Goal: Navigation & Orientation: Find specific page/section

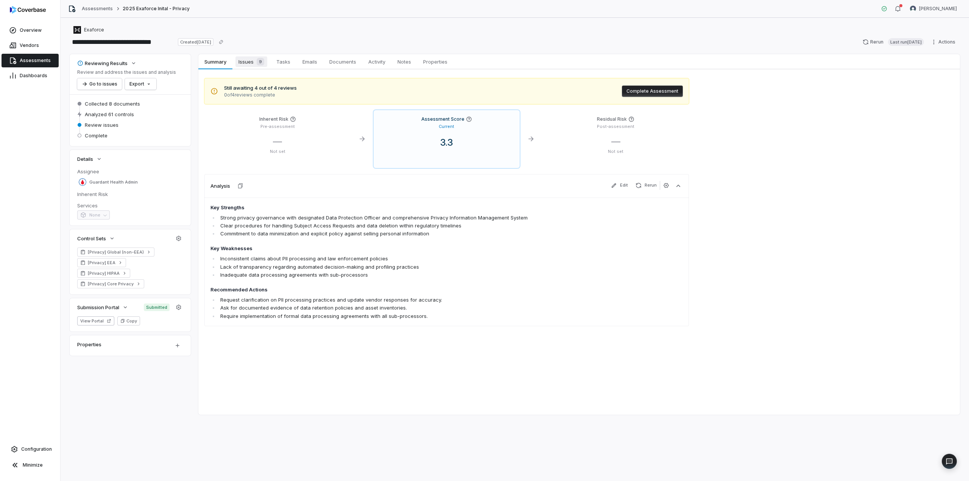
click at [242, 65] on span "Issues 9" at bounding box center [252, 61] width 32 height 11
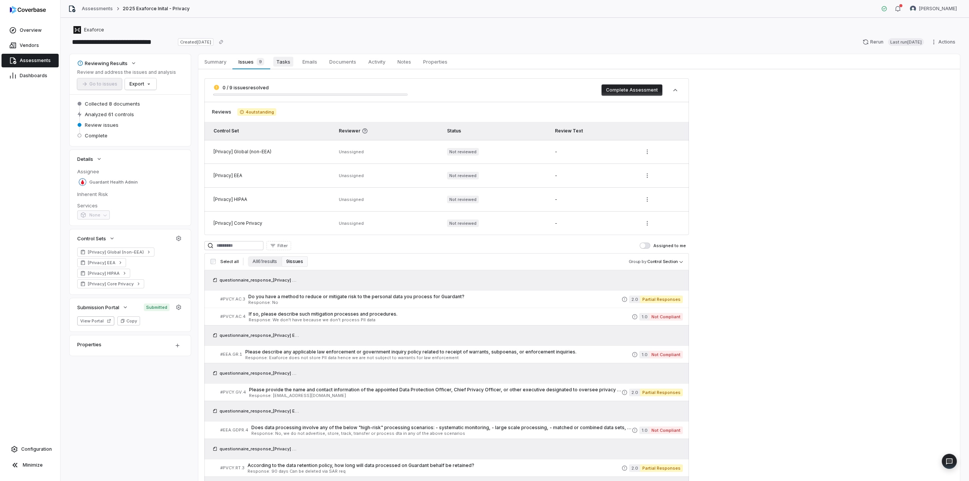
click at [281, 59] on span "Tasks" at bounding box center [283, 62] width 20 height 10
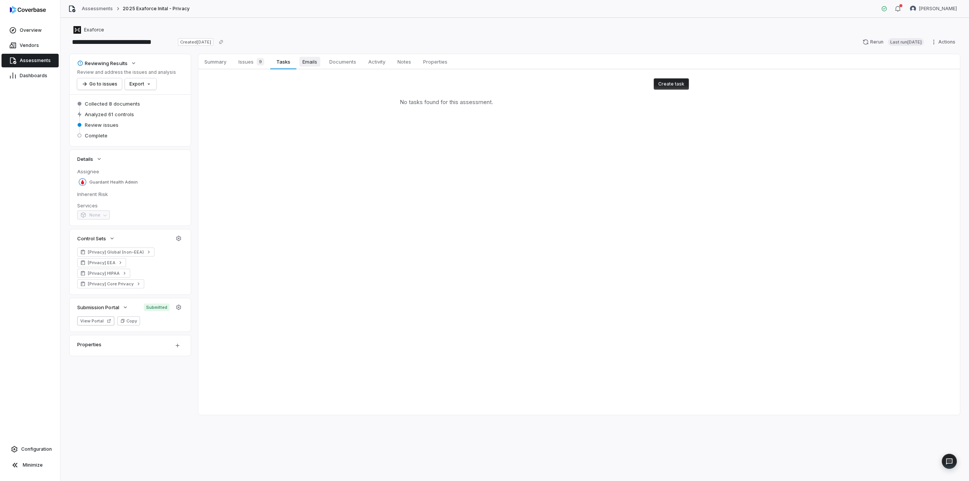
click at [302, 64] on span "Emails" at bounding box center [310, 62] width 21 height 10
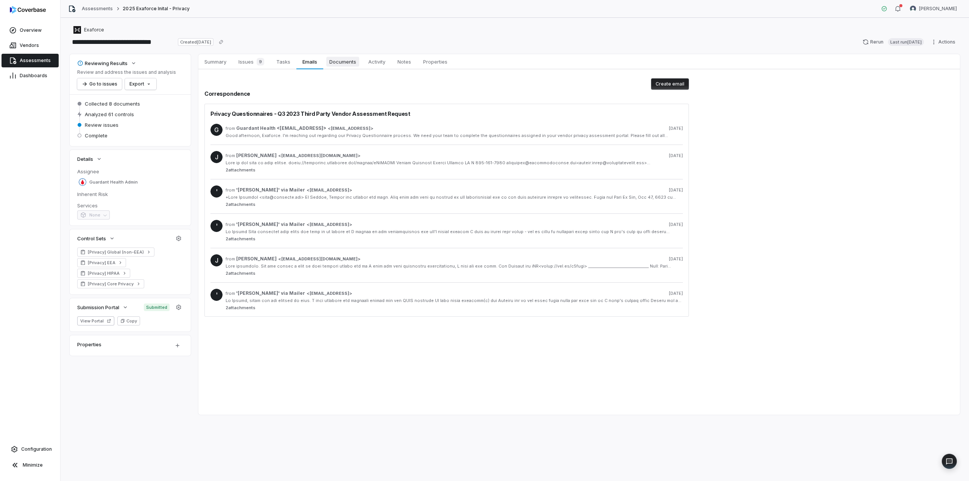
click at [335, 61] on span "Documents" at bounding box center [342, 62] width 33 height 10
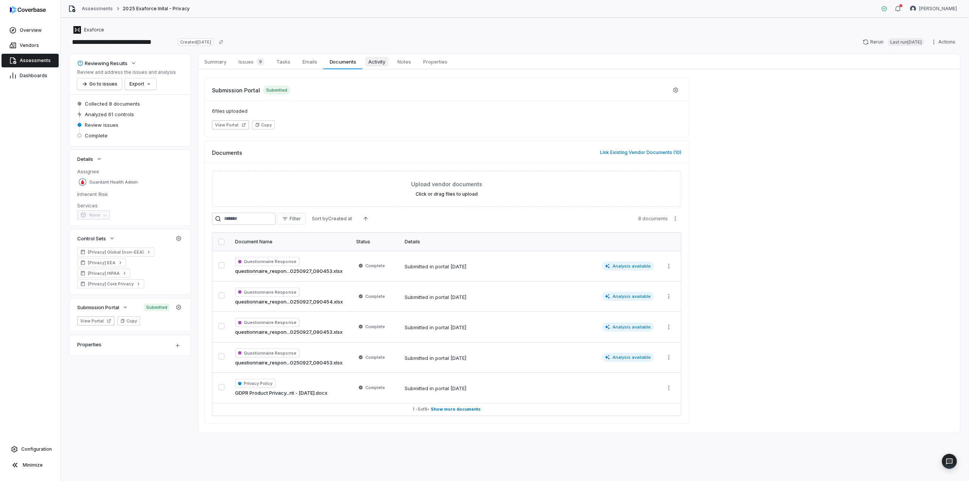
click at [379, 62] on span "Activity" at bounding box center [376, 62] width 23 height 10
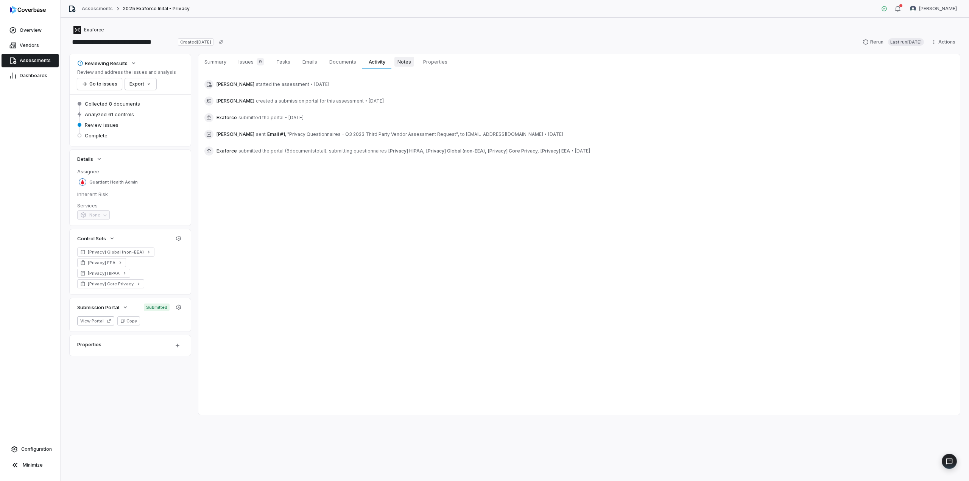
click at [404, 61] on span "Notes" at bounding box center [405, 62] width 20 height 10
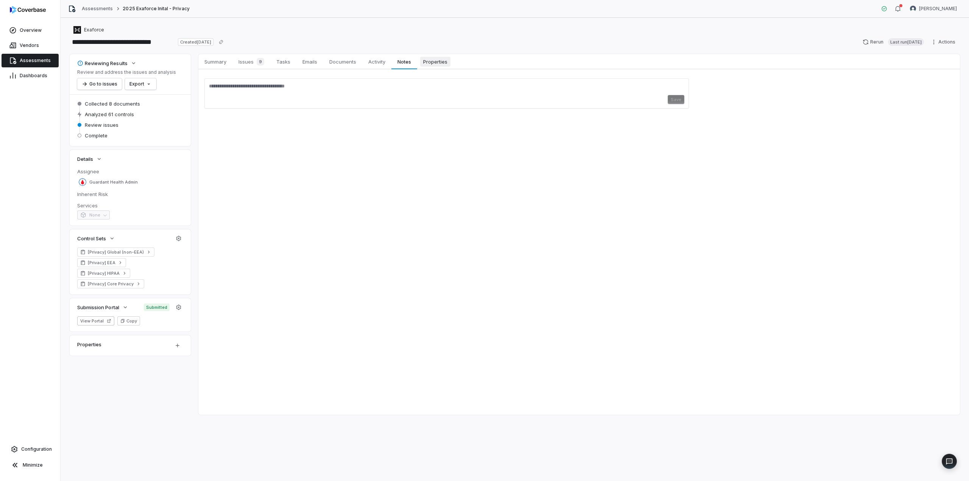
click at [442, 61] on span "Properties" at bounding box center [435, 62] width 30 height 10
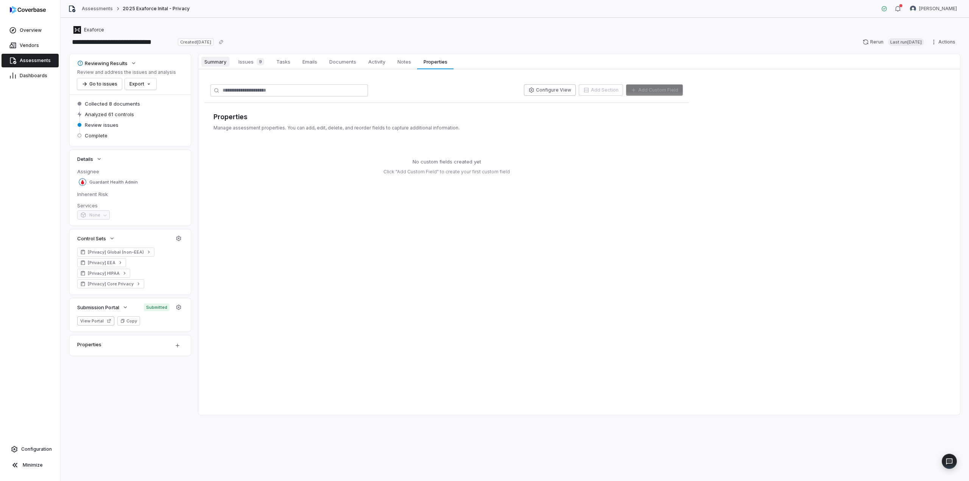
click at [212, 60] on span "Summary" at bounding box center [215, 62] width 28 height 10
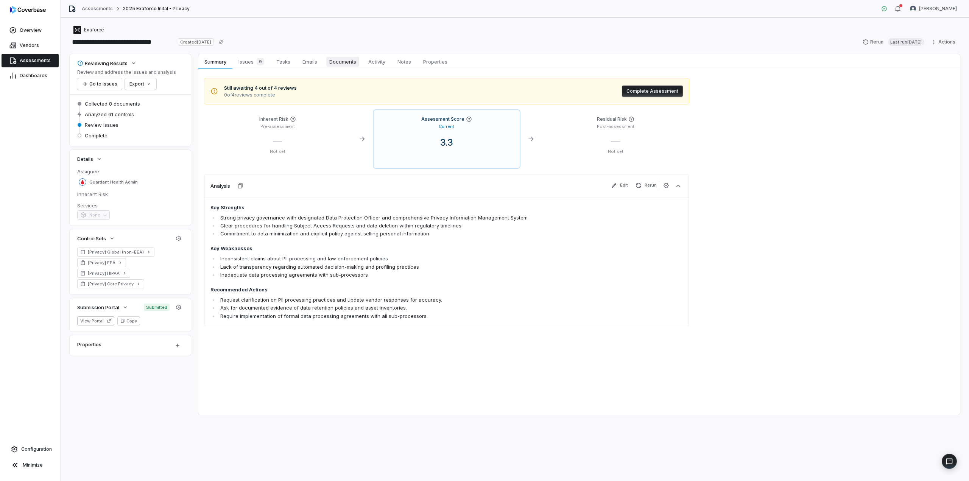
click at [350, 59] on span "Documents" at bounding box center [342, 62] width 33 height 10
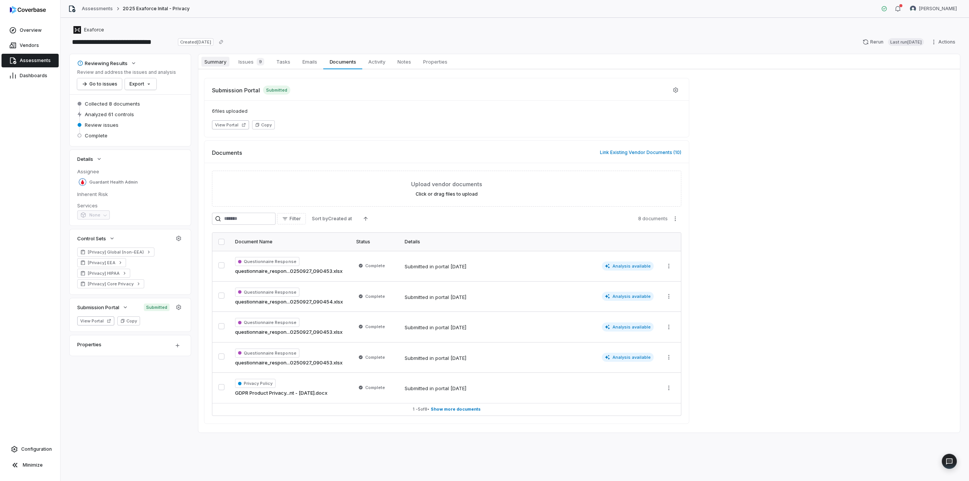
click at [220, 60] on span "Summary" at bounding box center [215, 62] width 28 height 10
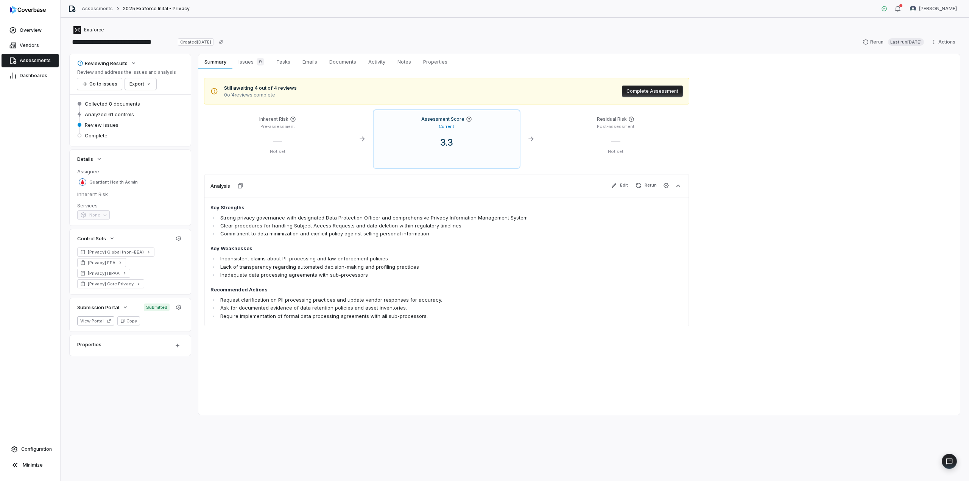
click at [697, 4] on div "Assessments 2025 Exaforce Inital - Privacy [PERSON_NAME]" at bounding box center [515, 9] width 909 height 18
drag, startPoint x: 276, startPoint y: 33, endPoint x: 321, endPoint y: 11, distance: 50.0
click at [276, 33] on div "Exaforce" at bounding box center [515, 29] width 891 height 9
click at [791, 228] on div "Still awaiting 4 out of 4 reviews 0 of 4 reviews complete Complete Assessment I…" at bounding box center [579, 209] width 762 height 281
